Goal: Task Accomplishment & Management: Use online tool/utility

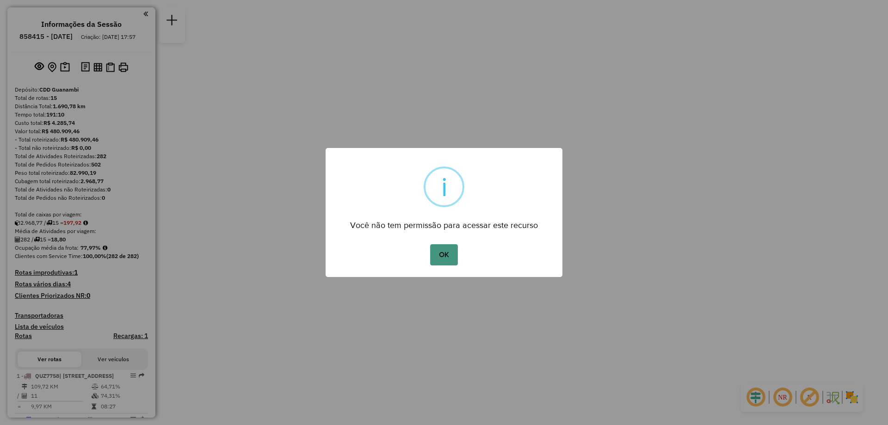
click at [437, 253] on button "OK" at bounding box center [443, 254] width 27 height 21
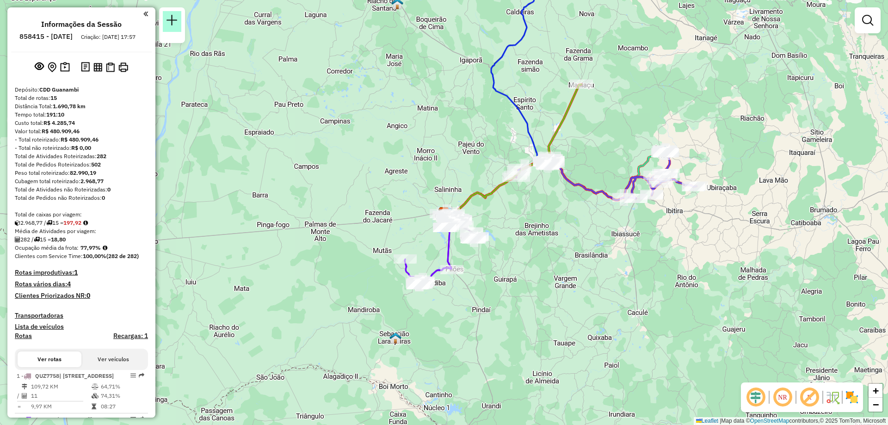
click at [176, 17] on em at bounding box center [171, 20] width 11 height 11
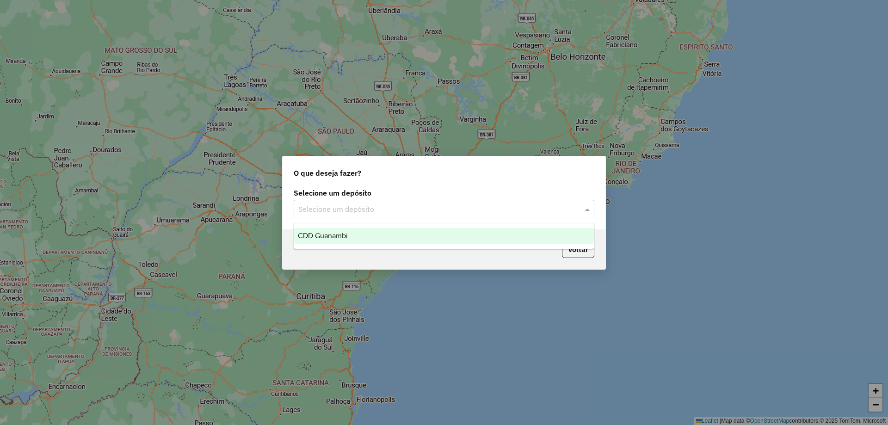
click at [395, 211] on input "text" at bounding box center [434, 209] width 273 height 11
click at [371, 236] on div "CDD Guanambi" at bounding box center [444, 236] width 300 height 16
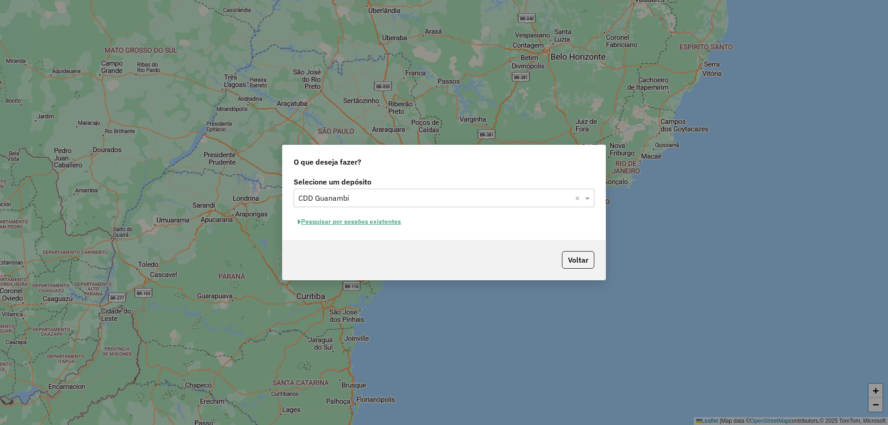
click at [396, 225] on button "Pesquisar por sessões existentes" at bounding box center [349, 222] width 111 height 14
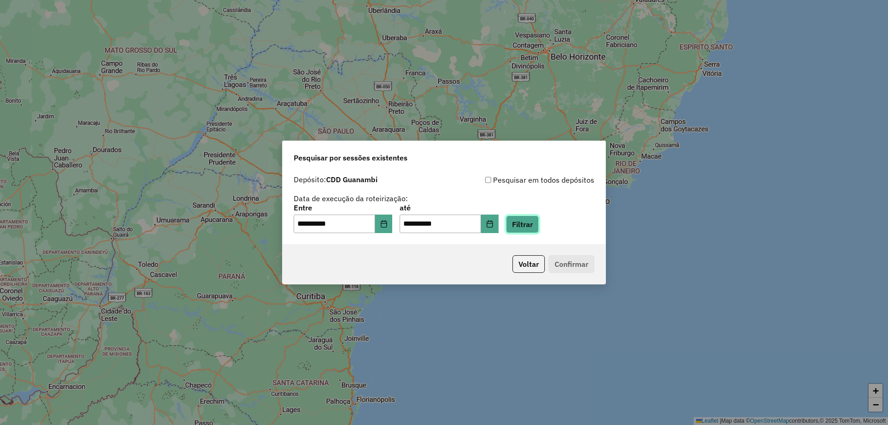
click at [536, 222] on button "Filtrar" at bounding box center [522, 224] width 33 height 18
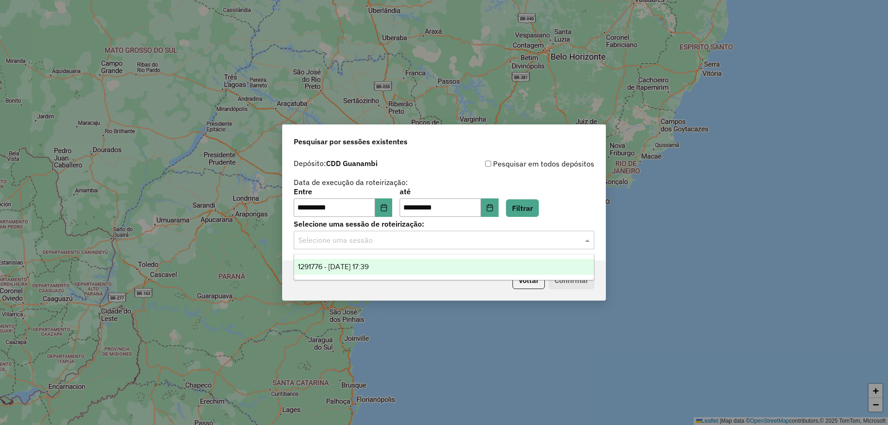
click at [394, 245] on input "text" at bounding box center [434, 240] width 273 height 11
click at [367, 260] on div "1291776 - [DATE] 17:39" at bounding box center [444, 267] width 300 height 16
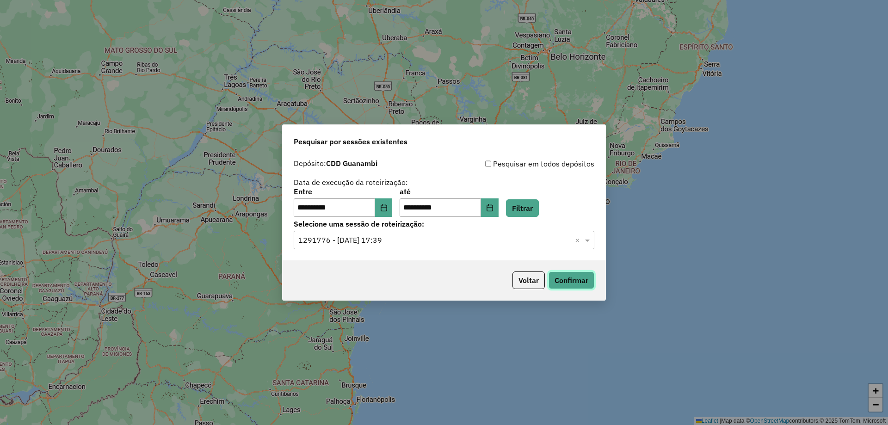
click at [582, 285] on button "Confirmar" at bounding box center [571, 280] width 46 height 18
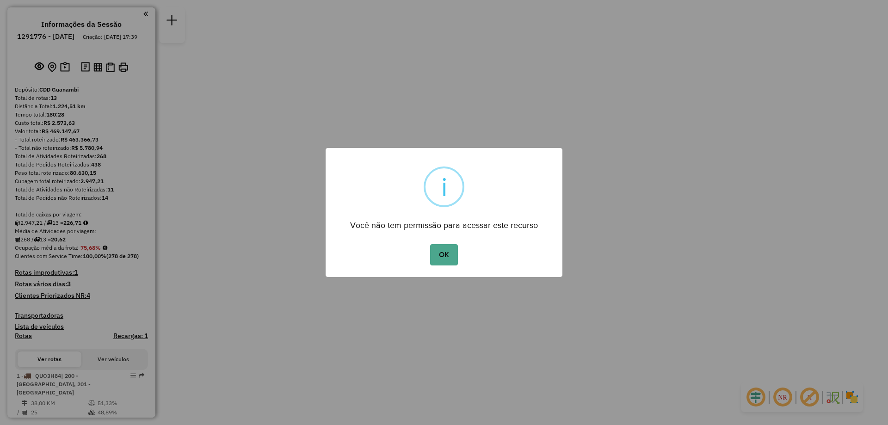
click at [427, 259] on div "OK No Cancel" at bounding box center [444, 255] width 237 height 26
click at [440, 252] on button "OK" at bounding box center [443, 254] width 27 height 21
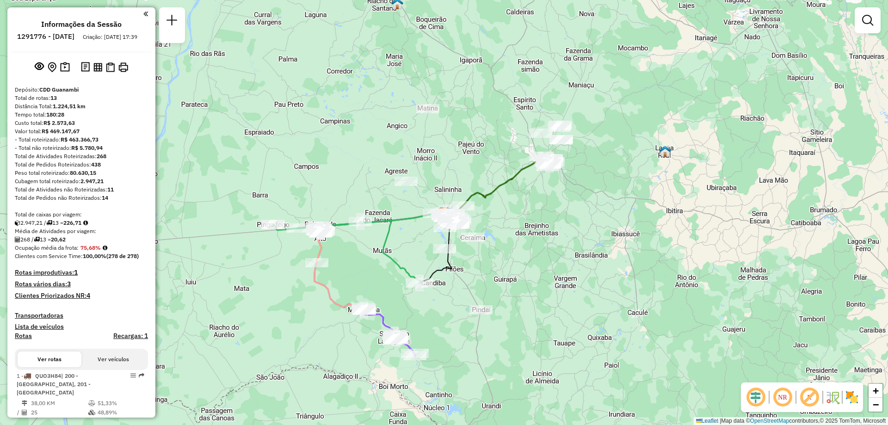
scroll to position [185, 0]
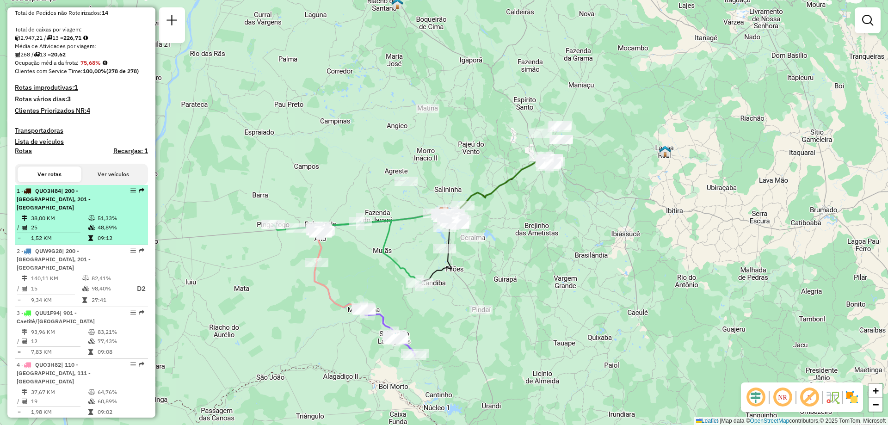
click at [100, 230] on td "48,89%" at bounding box center [120, 227] width 47 height 9
select select "**********"
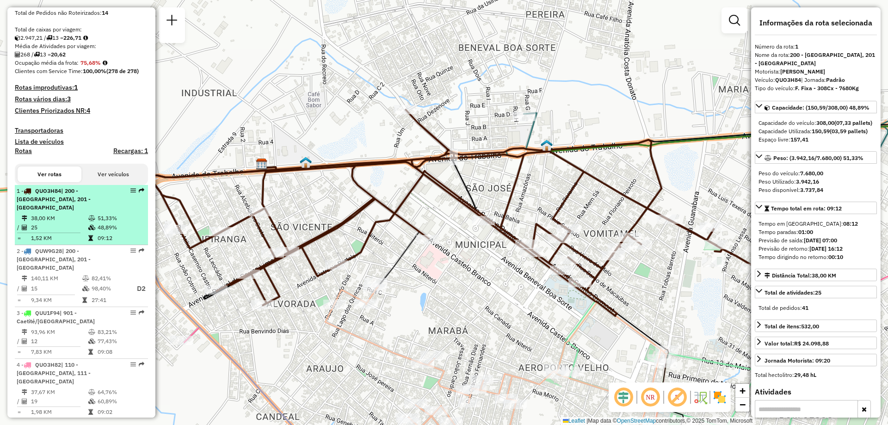
drag, startPoint x: 132, startPoint y: 203, endPoint x: 129, endPoint y: 198, distance: 6.0
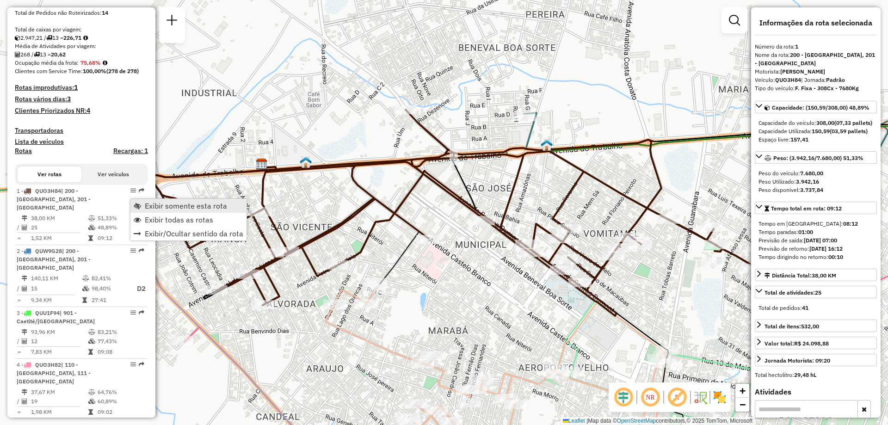
click at [151, 206] on span "Exibir somente esta rota" at bounding box center [186, 205] width 82 height 7
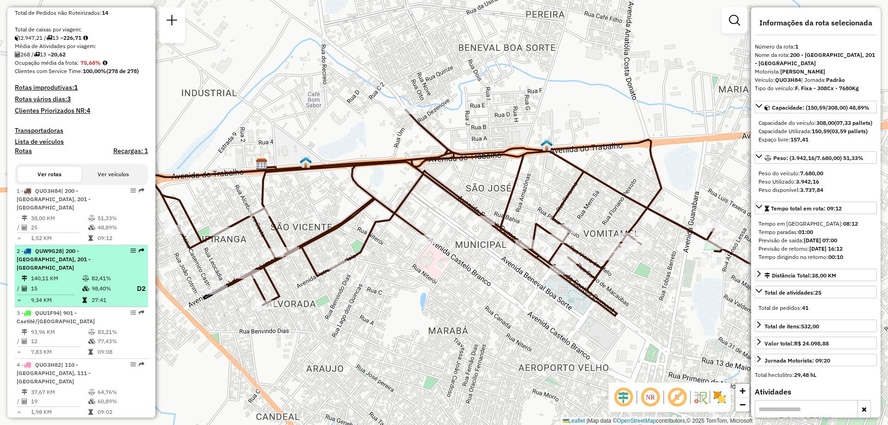
click at [89, 259] on div "2 - QUW9G28 | 200 - Palmas de Monte Alto, 201 - Mutãs" at bounding box center [66, 259] width 98 height 25
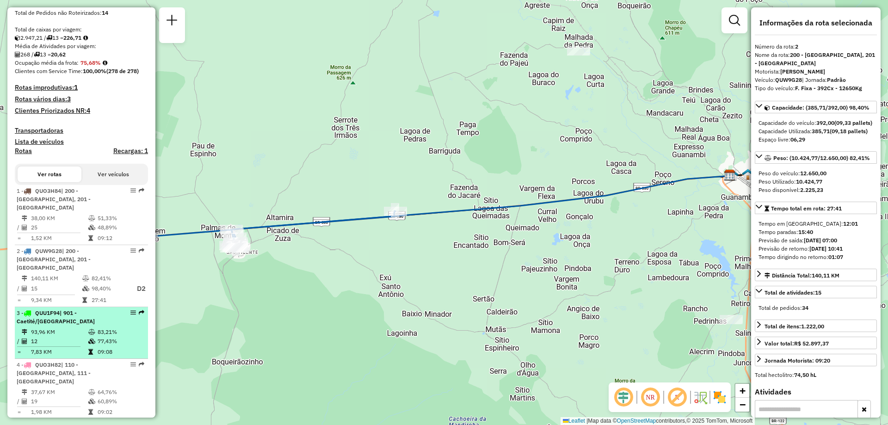
click at [91, 310] on div "3 - QUU1F94 | 901 - Caetité/Alto Buenos Aires" at bounding box center [66, 317] width 98 height 17
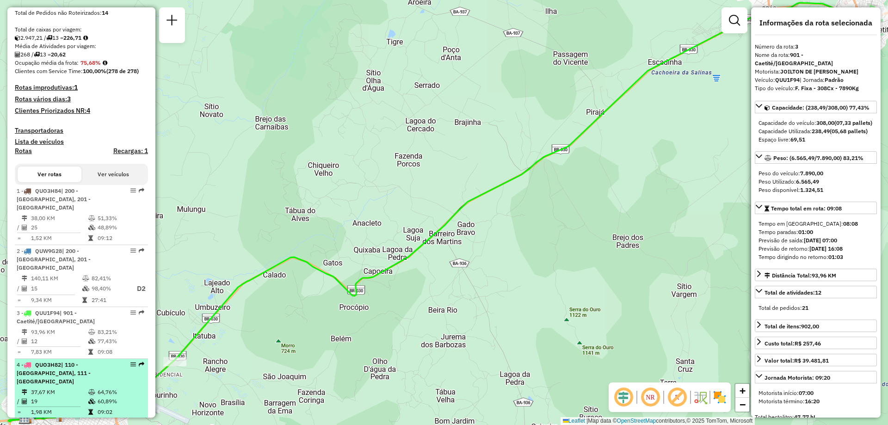
click at [80, 369] on div "4 - QUO3H82 | 110 - Santo Antonio, 111 - Caiçara" at bounding box center [66, 373] width 98 height 25
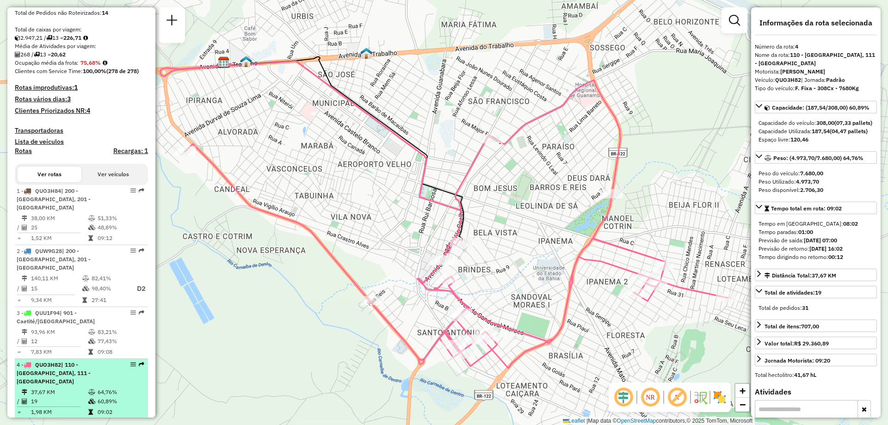
scroll to position [277, 0]
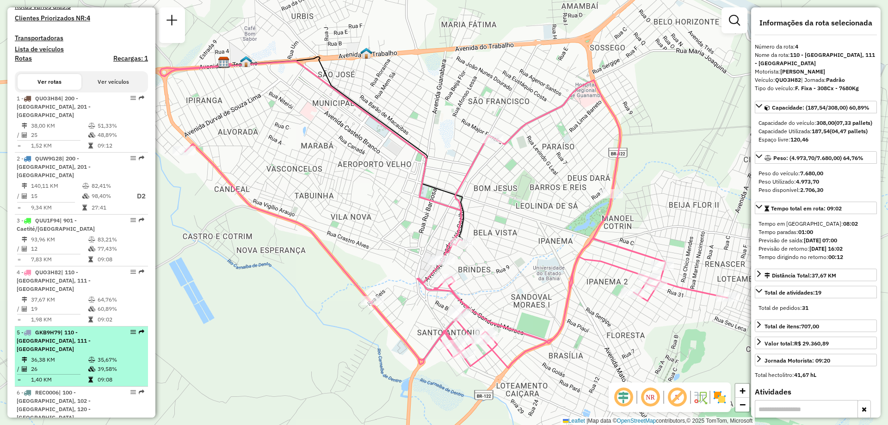
click at [91, 357] on icon at bounding box center [91, 360] width 7 height 6
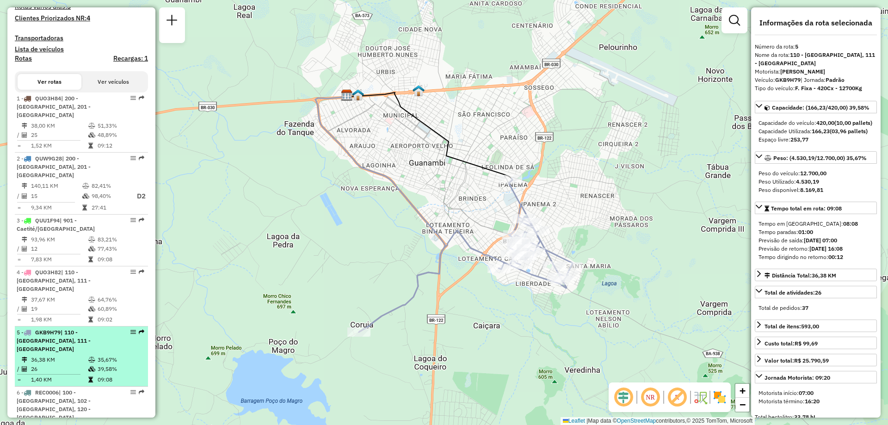
scroll to position [370, 0]
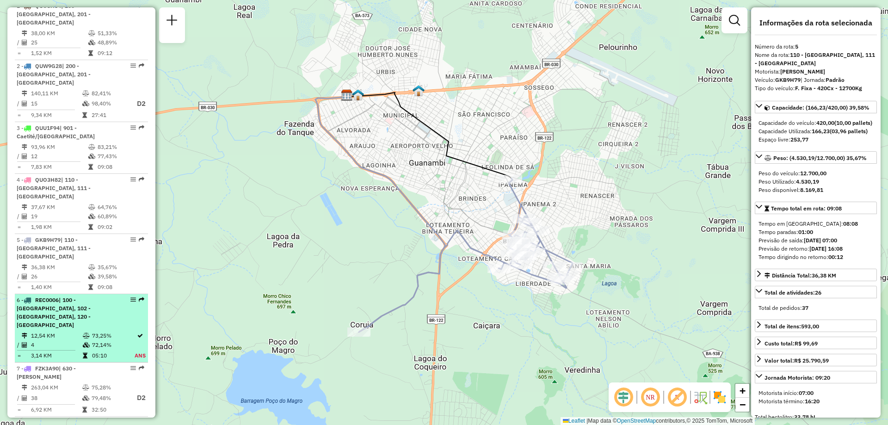
click at [92, 340] on td "72,14%" at bounding box center [113, 344] width 43 height 9
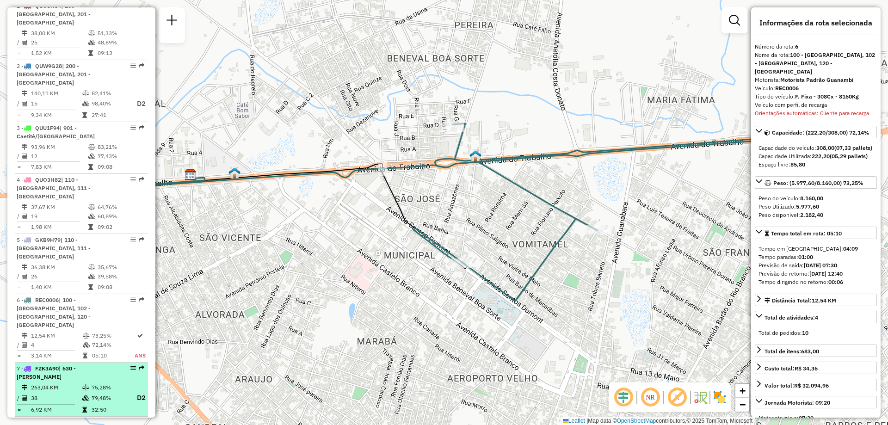
click at [84, 383] on td at bounding box center [86, 387] width 9 height 9
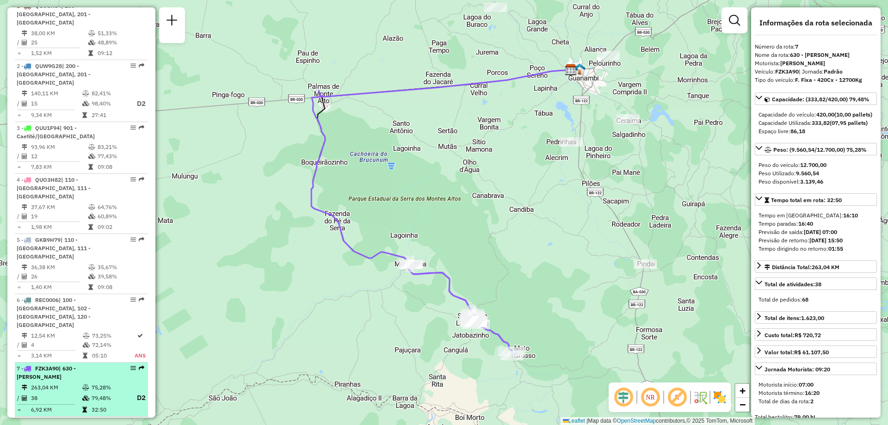
scroll to position [416, 0]
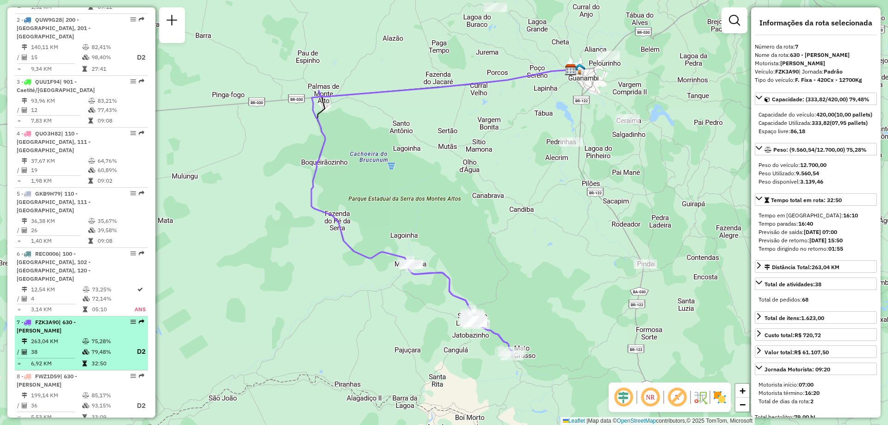
click at [84, 372] on div "8 - FWZ1D59 | 630 - Sebastião Laranjeiras" at bounding box center [66, 380] width 98 height 17
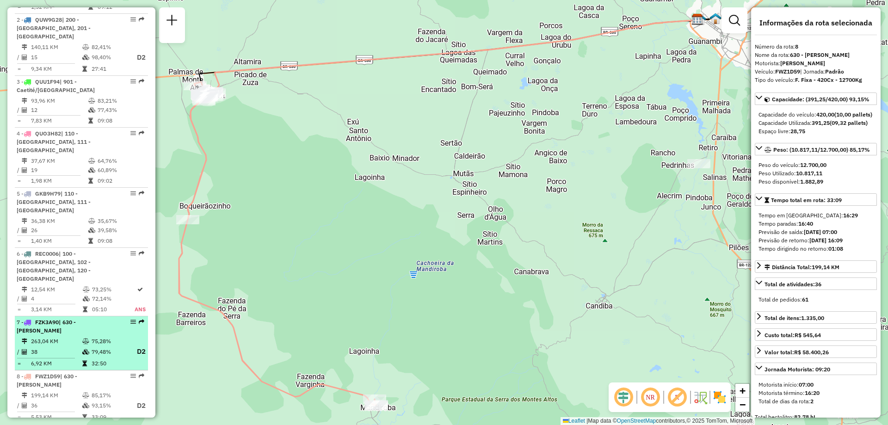
scroll to position [509, 0]
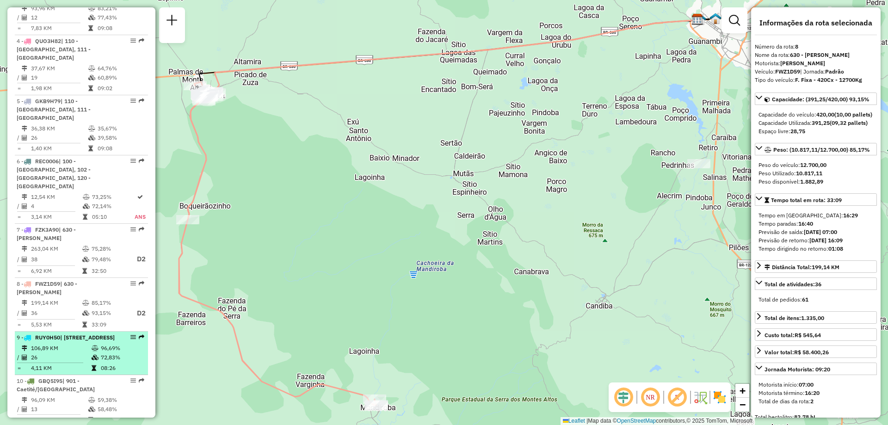
click at [92, 355] on icon at bounding box center [95, 358] width 7 height 6
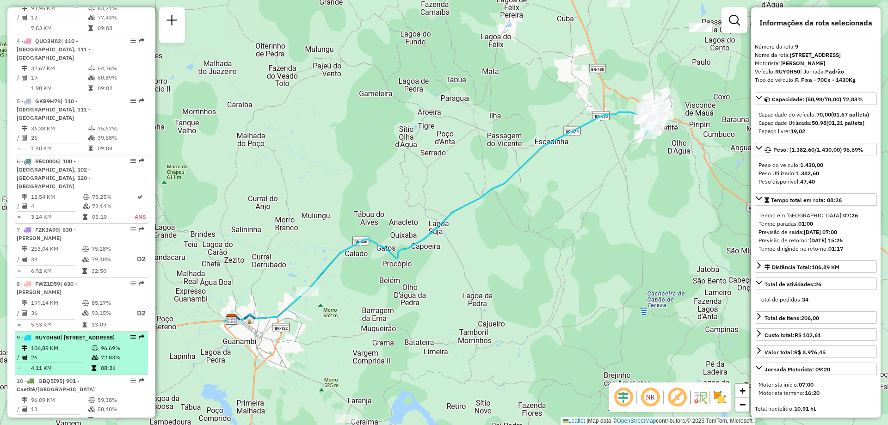
scroll to position [601, 0]
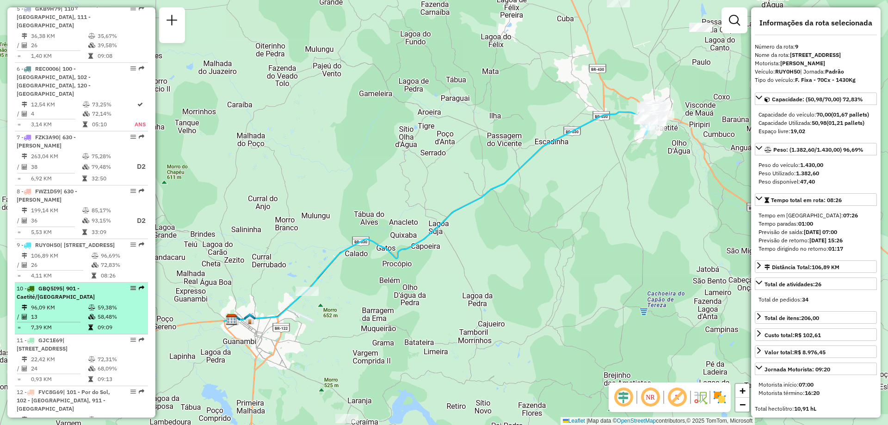
click at [112, 312] on td "58,48%" at bounding box center [120, 316] width 47 height 9
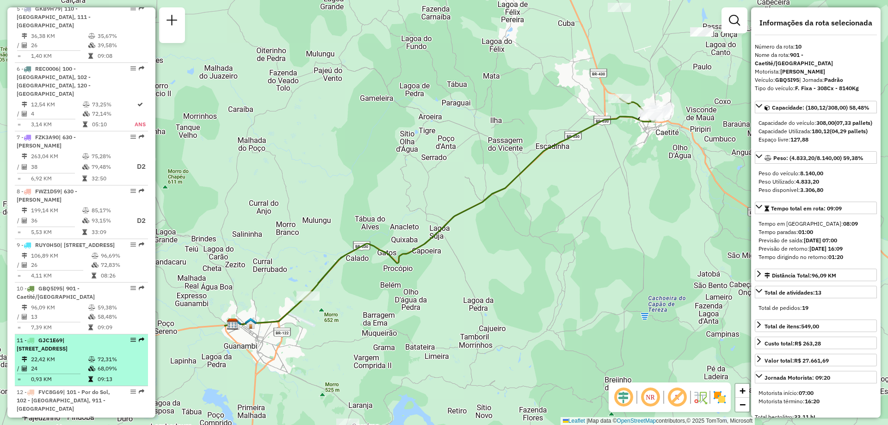
click at [88, 357] on icon at bounding box center [91, 360] width 7 height 6
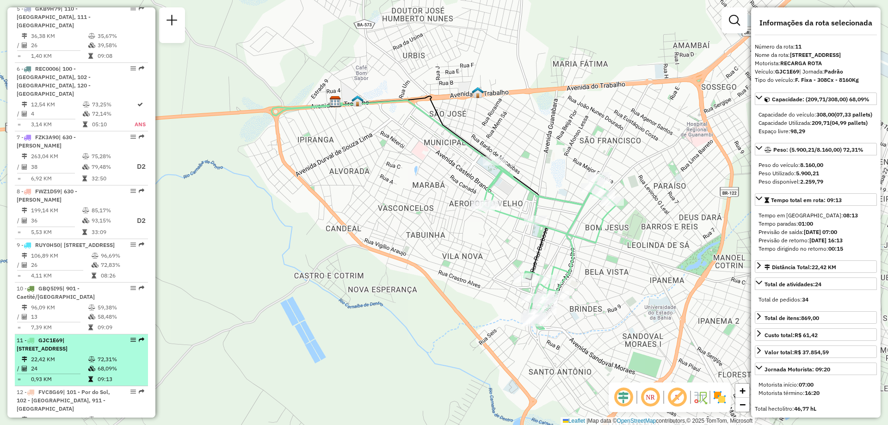
scroll to position [694, 0]
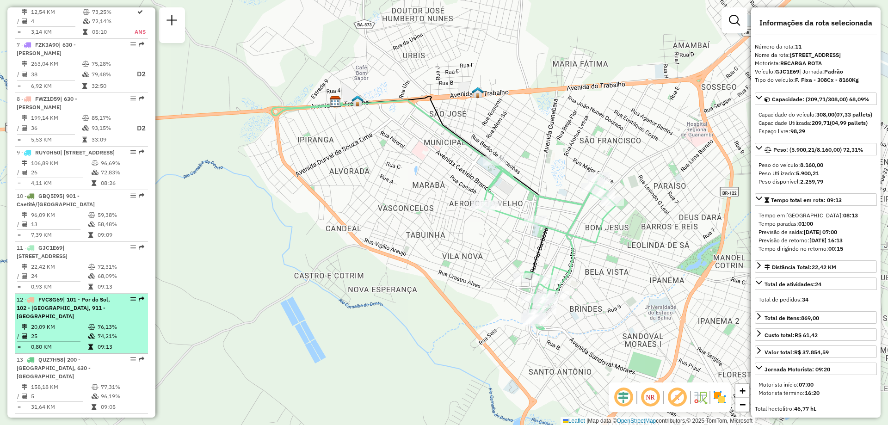
click at [92, 324] on icon at bounding box center [91, 327] width 7 height 6
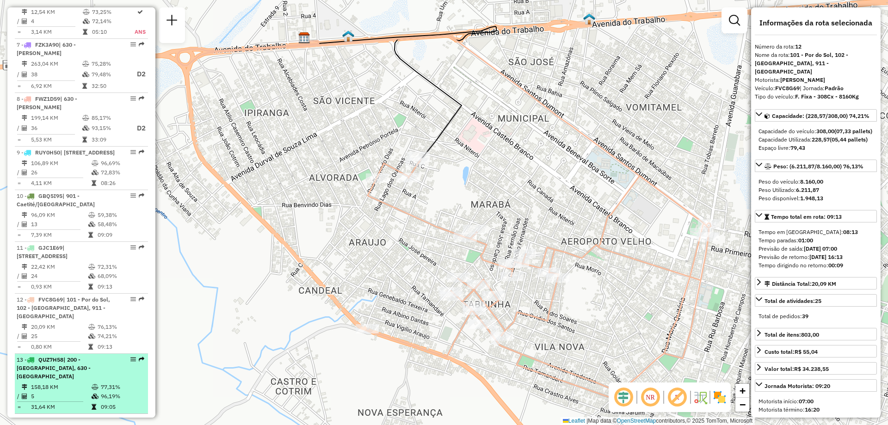
click at [97, 382] on td at bounding box center [95, 386] width 9 height 9
